Goal: Information Seeking & Learning: Compare options

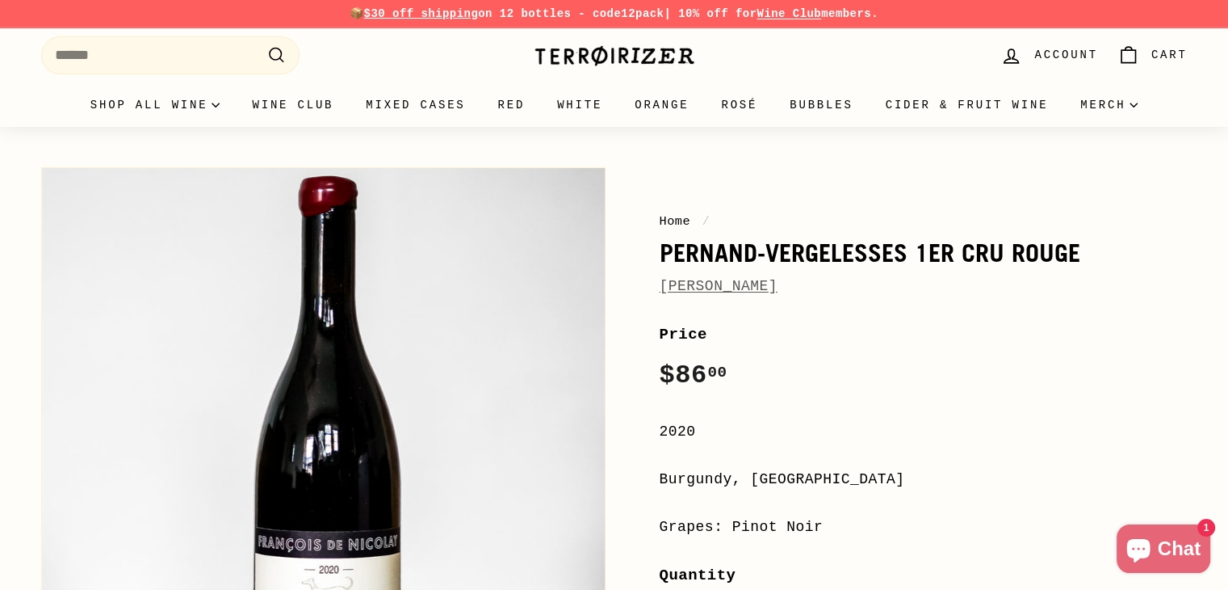
click at [785, 1] on div "Pause slideshow Play slideshow 📦 $30 off shipping on 12 bottles - code 12pack |…" at bounding box center [614, 13] width 1147 height 27
